Goal: Transaction & Acquisition: Purchase product/service

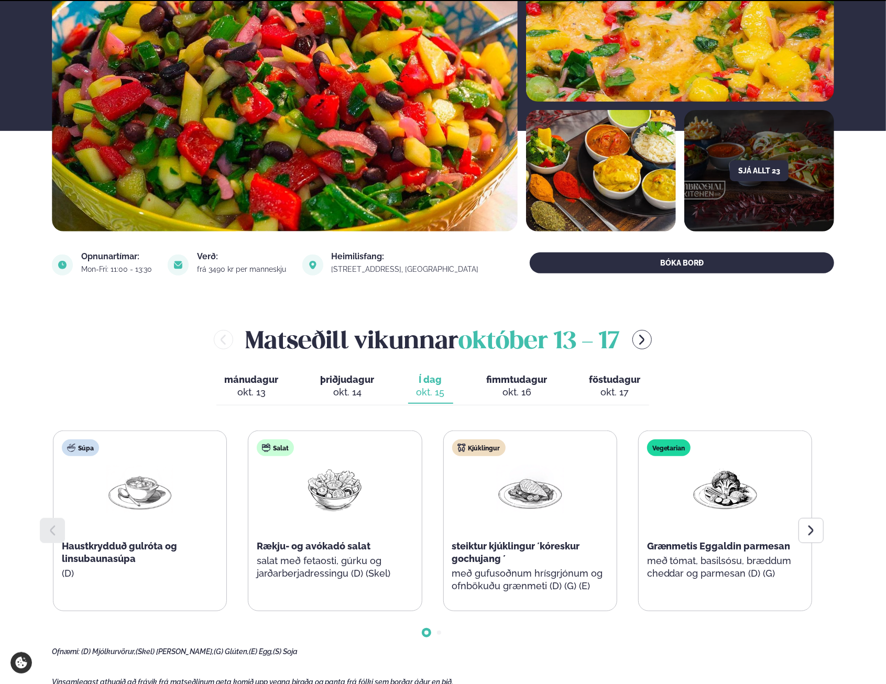
scroll to position [157, 0]
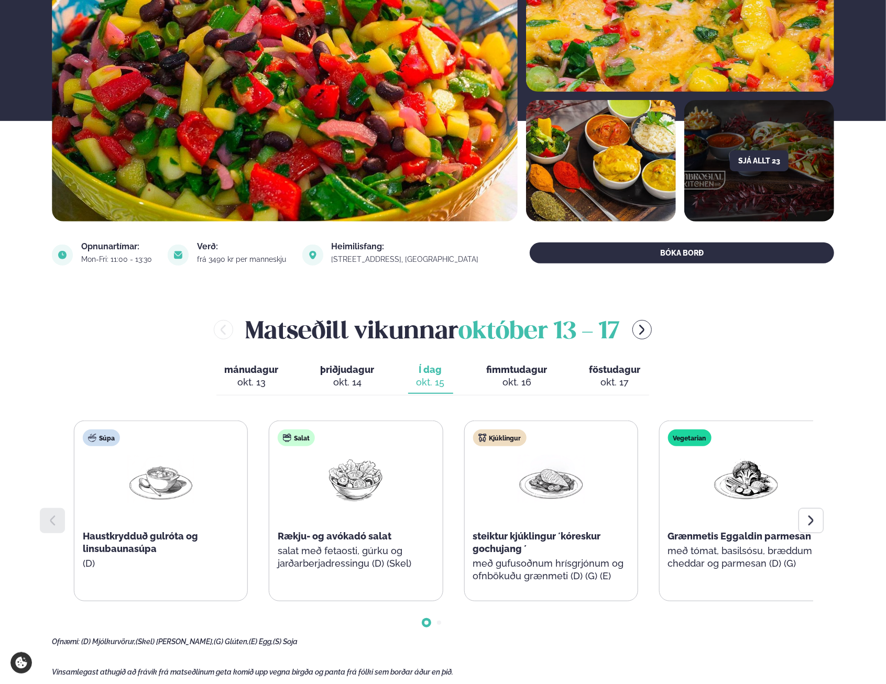
click at [493, 539] on span "steiktur kjúklingur ´kóreskur gochujang ´" at bounding box center [536, 543] width 128 height 24
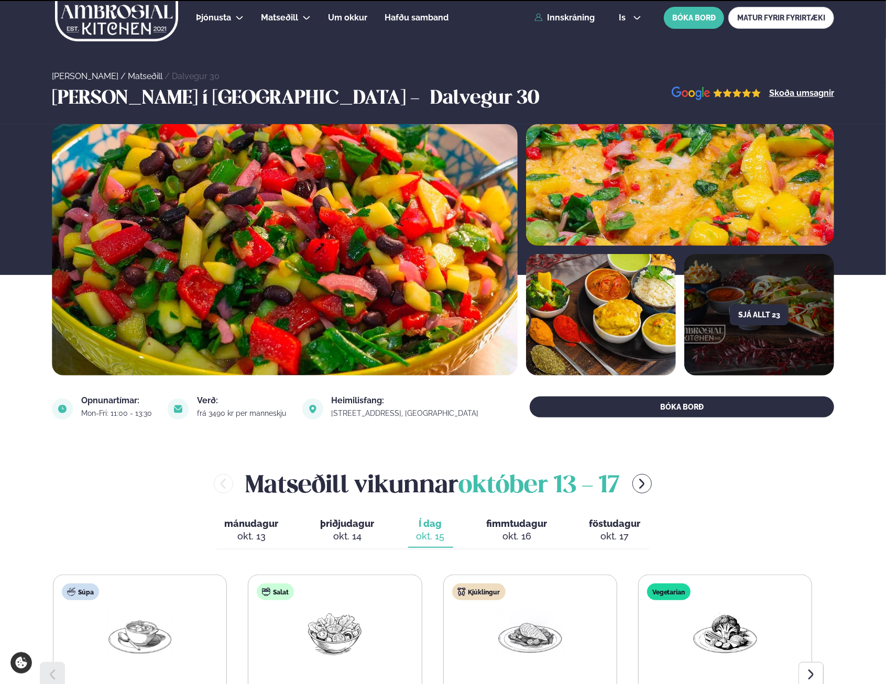
scroll to position [210, 0]
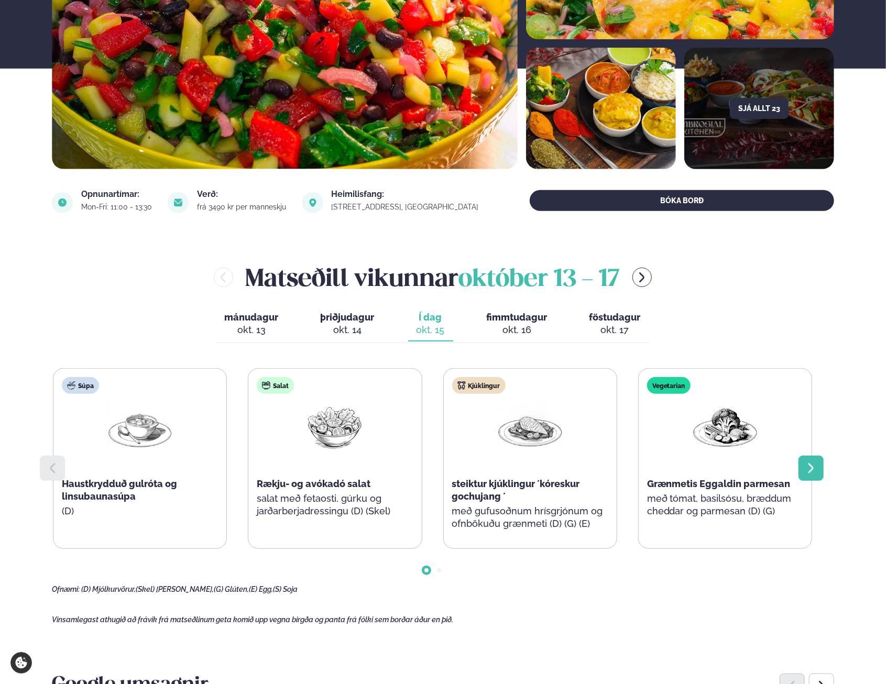
click at [810, 467] on icon at bounding box center [811, 468] width 13 height 13
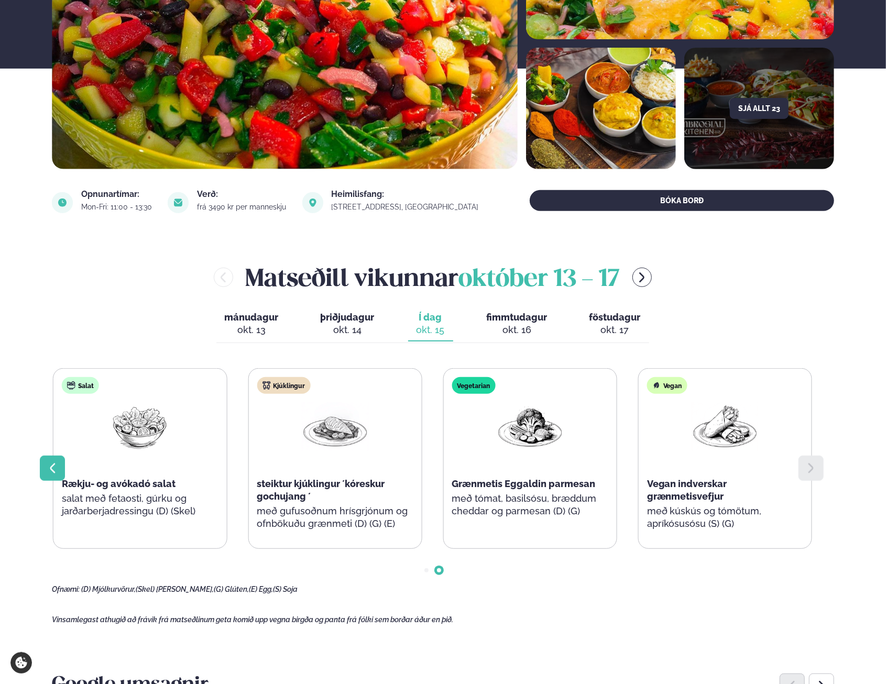
click at [54, 464] on icon at bounding box center [52, 468] width 5 height 10
